Goal: Navigation & Orientation: Find specific page/section

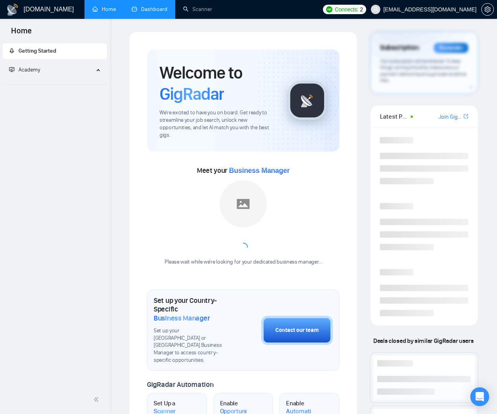
click at [150, 8] on link "Dashboard" at bounding box center [150, 9] width 36 height 7
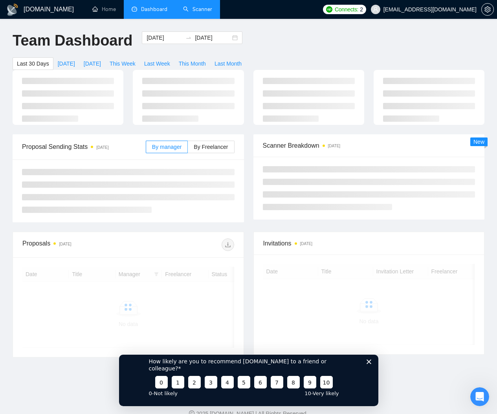
click at [198, 13] on link "Scanner" at bounding box center [197, 9] width 29 height 7
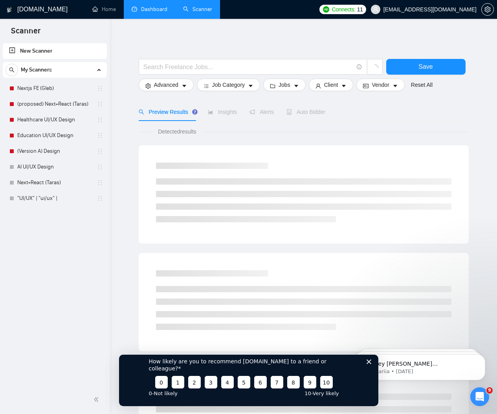
click at [153, 13] on link "Dashboard" at bounding box center [150, 9] width 36 height 7
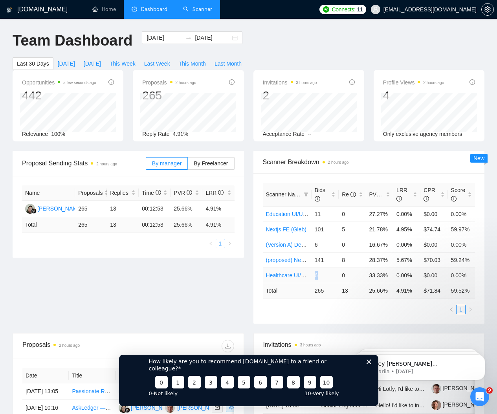
drag, startPoint x: 315, startPoint y: 276, endPoint x: 322, endPoint y: 276, distance: 7.9
click at [322, 276] on td "6" at bounding box center [324, 274] width 27 height 15
drag, startPoint x: 313, startPoint y: 248, endPoint x: 325, endPoint y: 247, distance: 11.8
click at [326, 247] on td "6" at bounding box center [324, 244] width 27 height 15
click at [378, 214] on td "27.27%" at bounding box center [379, 213] width 27 height 15
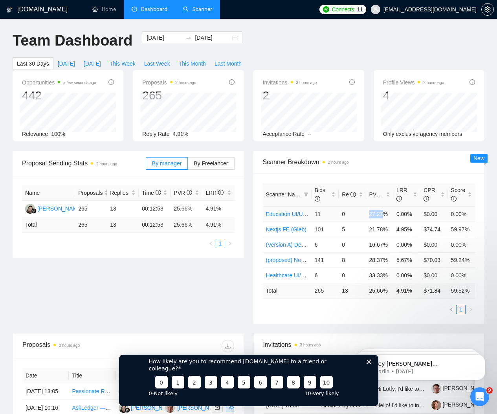
click at [378, 214] on td "27.27%" at bounding box center [379, 213] width 27 height 15
click at [371, 220] on td "27.27%" at bounding box center [379, 213] width 27 height 15
click at [377, 216] on td "27.27%" at bounding box center [379, 213] width 27 height 15
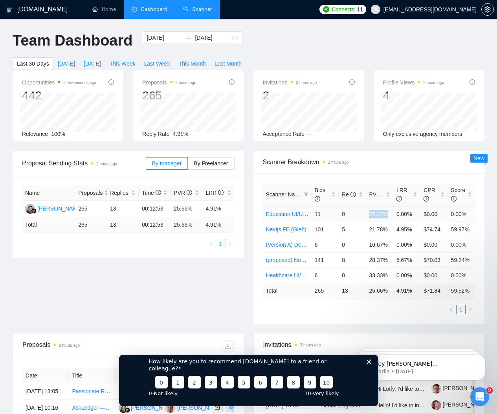
click at [377, 216] on td "27.27%" at bounding box center [379, 213] width 27 height 15
click at [374, 242] on td "16.67%" at bounding box center [379, 244] width 27 height 15
click at [375, 277] on td "33.33%" at bounding box center [379, 274] width 27 height 15
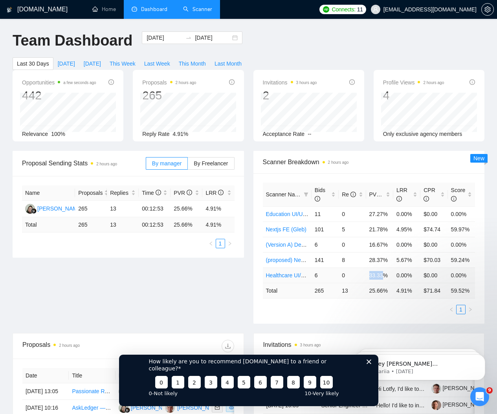
click at [375, 277] on td "33.33%" at bounding box center [379, 274] width 27 height 15
click at [432, 275] on td "$0.00" at bounding box center [433, 274] width 27 height 15
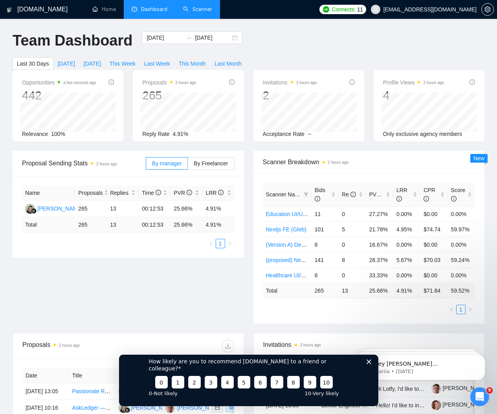
click at [199, 295] on div "Proposal Sending Stats 2 hours ago By manager By Freelancer Name Proposals Repl…" at bounding box center [248, 242] width 481 height 182
click at [370, 364] on icon "Close survey" at bounding box center [368, 361] width 5 height 5
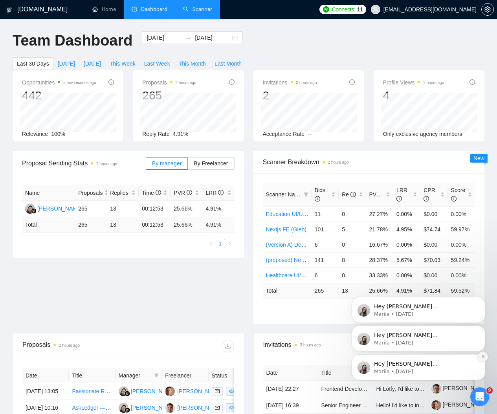
click at [484, 357] on icon "Dismiss notification" at bounding box center [483, 356] width 4 height 4
click at [484, 357] on icon "Dismiss notification" at bounding box center [483, 357] width 4 height 4
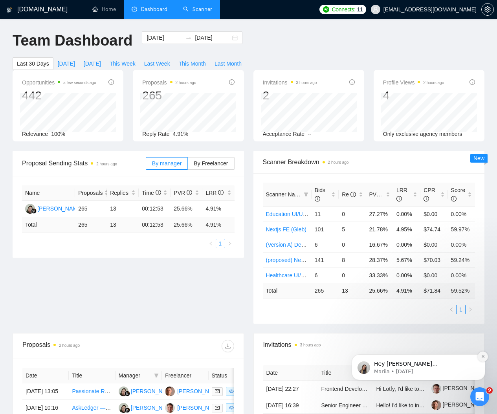
click at [484, 357] on icon "Dismiss notification" at bounding box center [483, 356] width 4 height 4
